Goal: Transaction & Acquisition: Purchase product/service

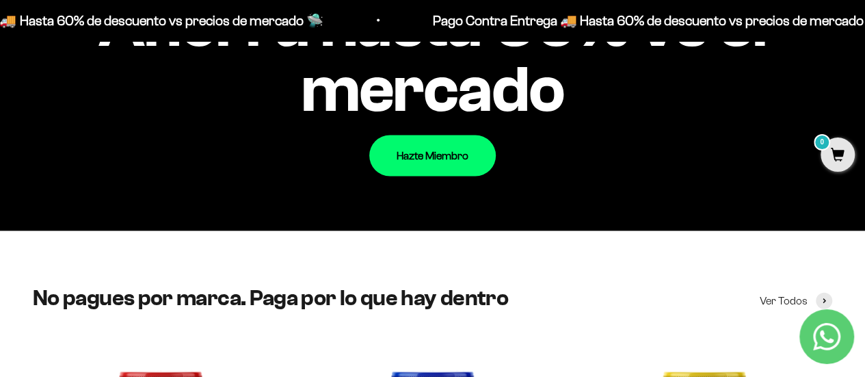
scroll to position [1231, 0]
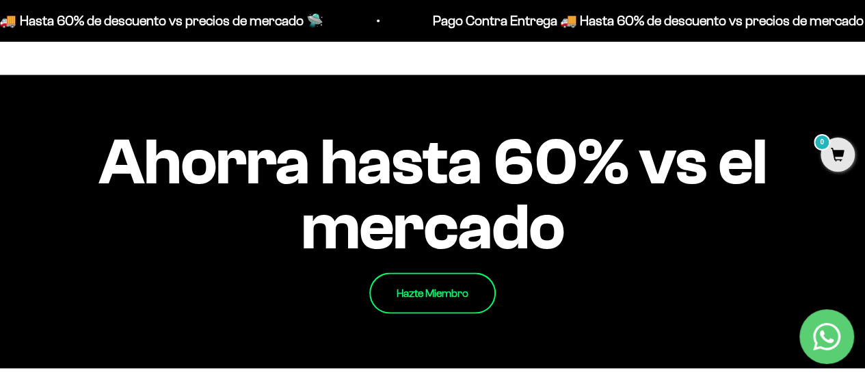
click at [453, 288] on link "Hazte Miembro" at bounding box center [432, 292] width 127 height 41
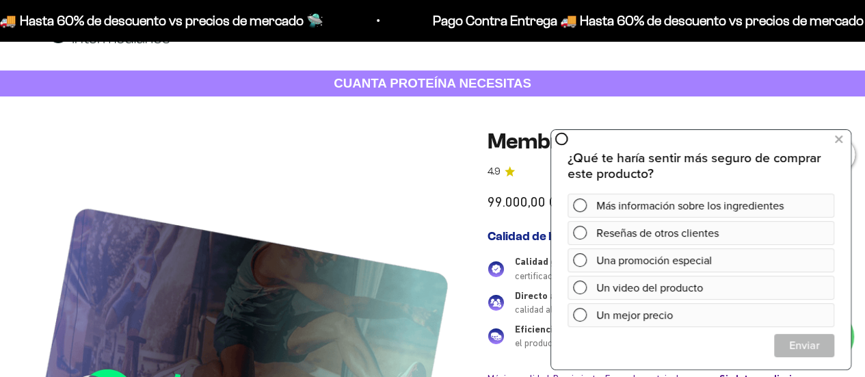
scroll to position [68, 0]
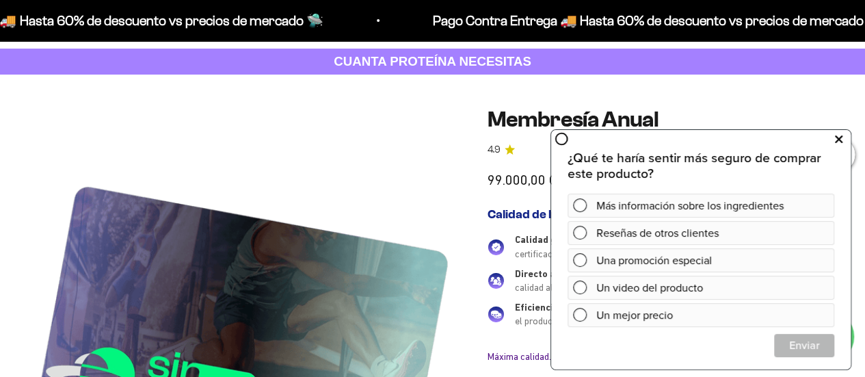
click at [845, 136] on button at bounding box center [838, 139] width 25 height 22
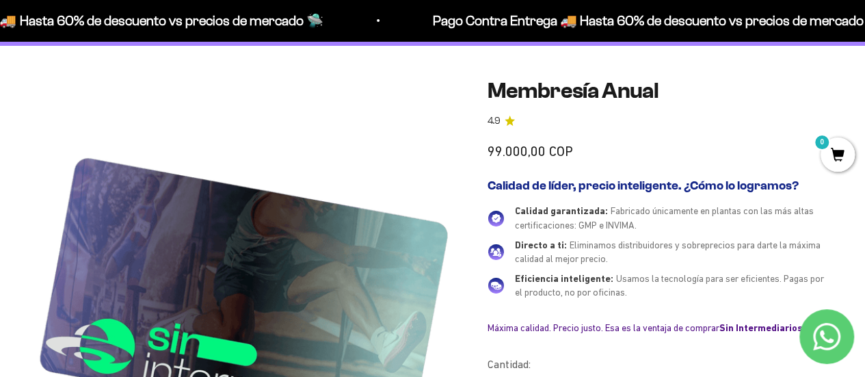
scroll to position [0, 0]
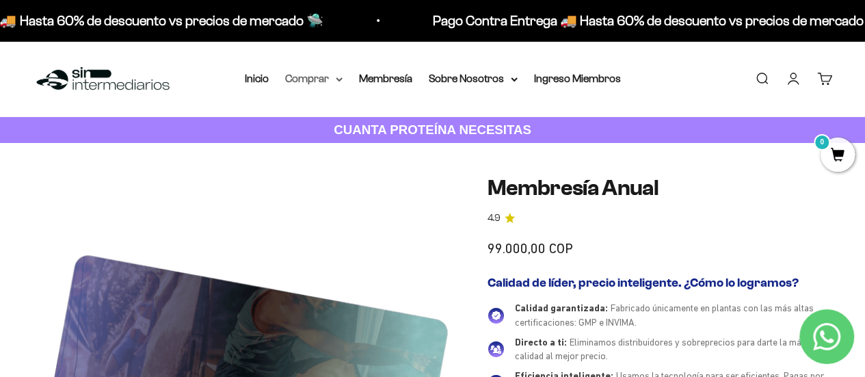
click at [320, 80] on summary "Comprar" at bounding box center [313, 79] width 57 height 18
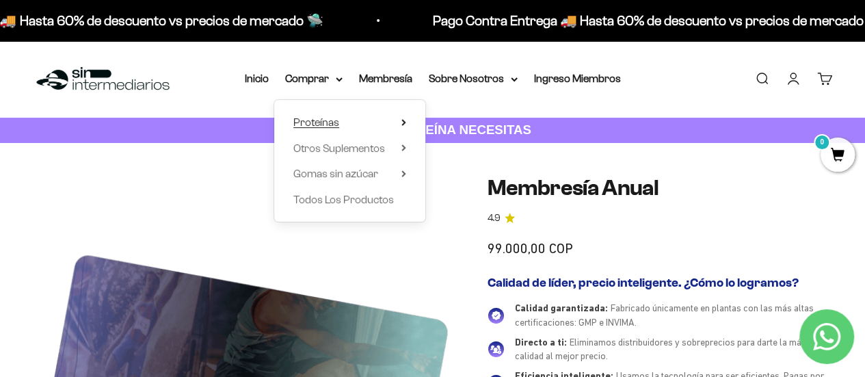
click at [381, 121] on summary "Proteínas" at bounding box center [349, 123] width 113 height 18
click at [383, 155] on span "Otros Suplementos" at bounding box center [339, 149] width 92 height 18
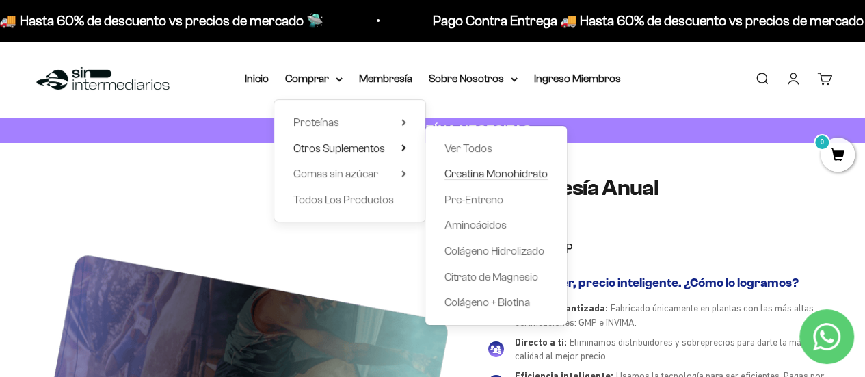
click at [512, 173] on span "Creatina Monohidrato" at bounding box center [496, 174] width 103 height 12
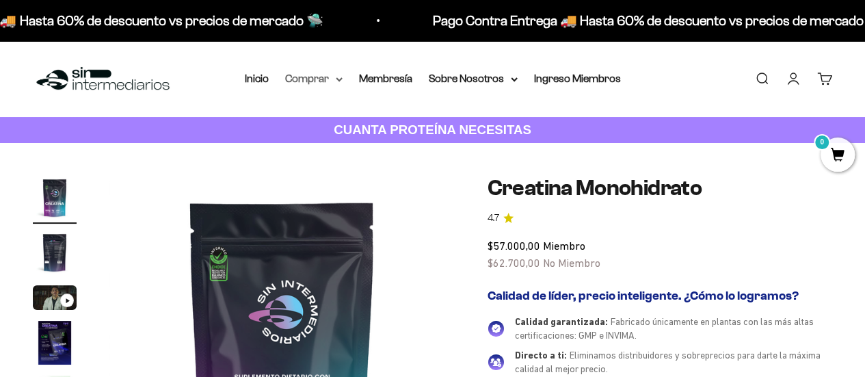
click at [331, 75] on summary "Comprar" at bounding box center [313, 79] width 57 height 18
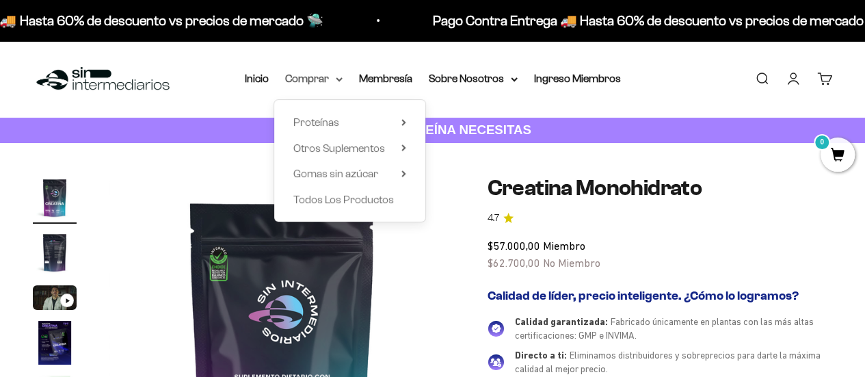
click at [304, 73] on summary "Comprar" at bounding box center [313, 79] width 57 height 18
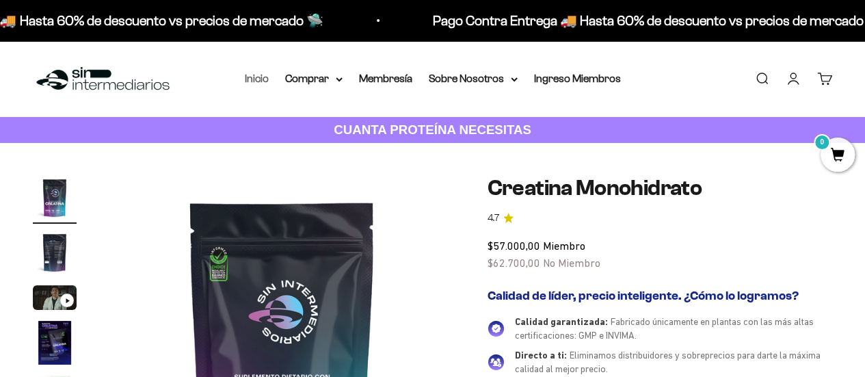
click at [265, 77] on link "Inicio" at bounding box center [257, 79] width 24 height 12
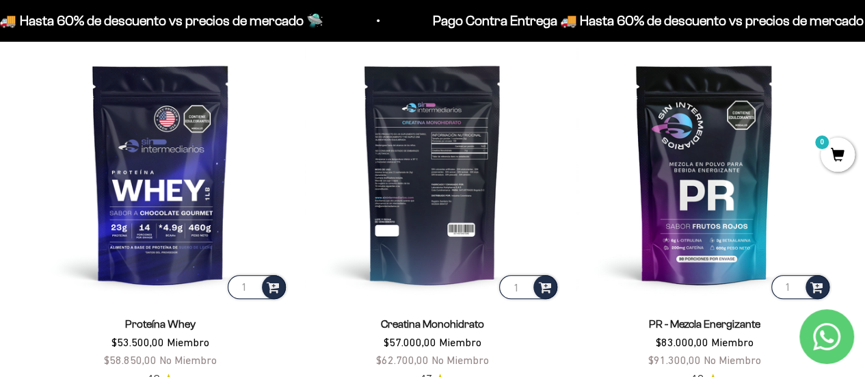
scroll to position [380, 0]
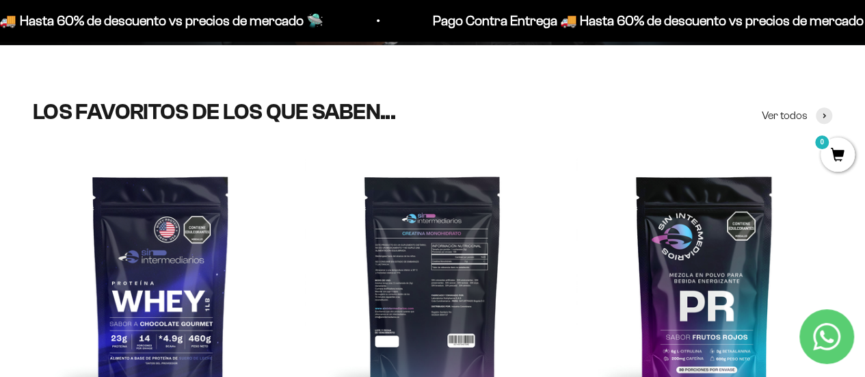
click at [416, 265] on img at bounding box center [433, 285] width 256 height 256
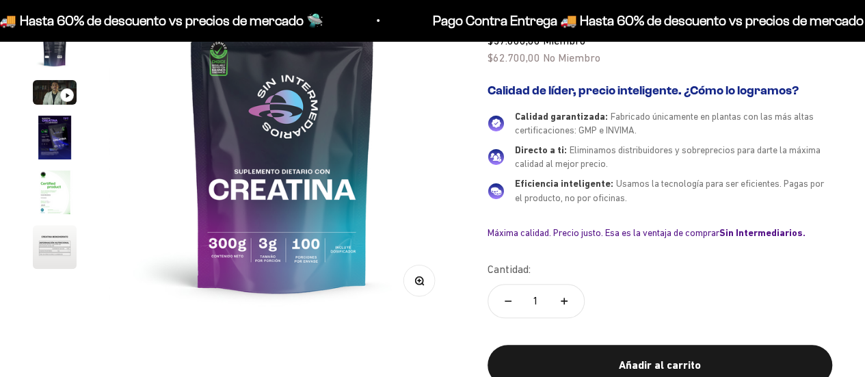
scroll to position [205, 0]
click at [556, 291] on button "Aumentar cantidad" at bounding box center [564, 301] width 40 height 33
type input "2"
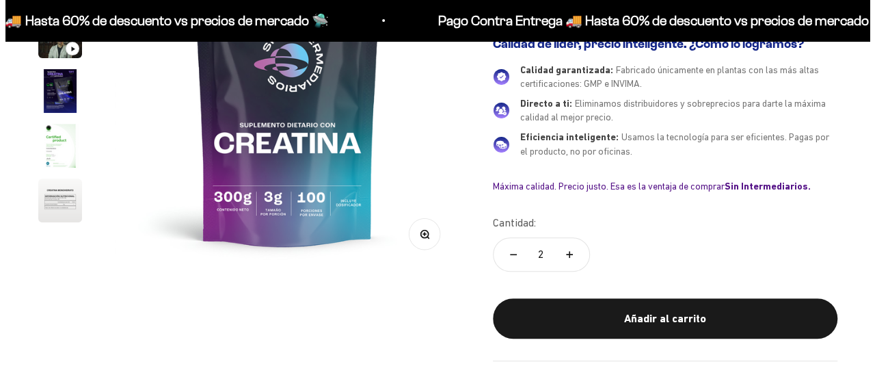
scroll to position [274, 0]
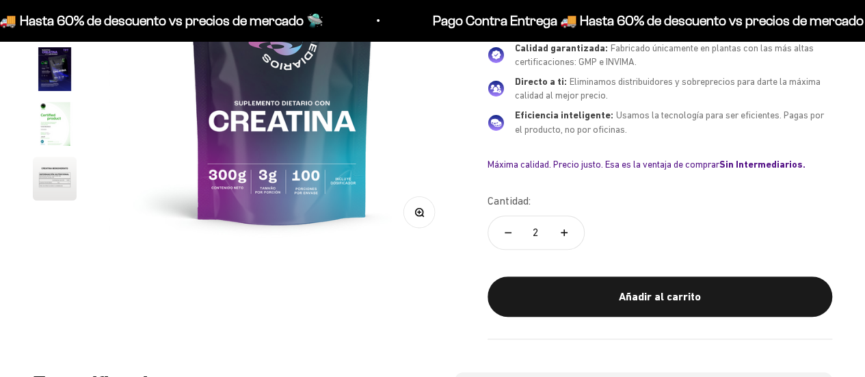
click at [715, 302] on button "Añadir al carrito" at bounding box center [660, 296] width 345 height 41
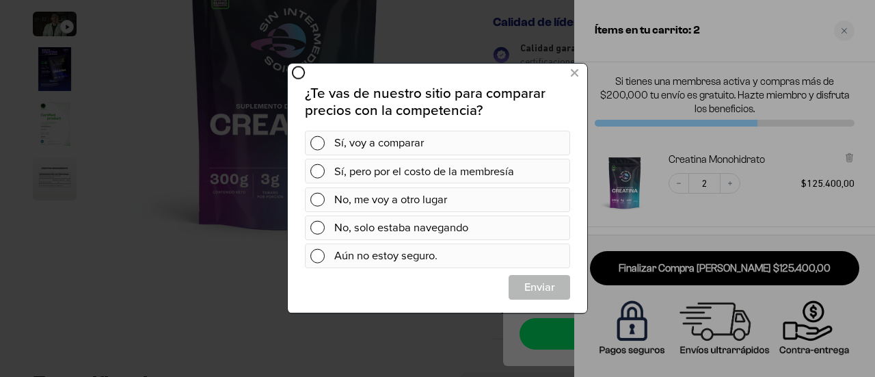
scroll to position [0, 0]
